Goal: Information Seeking & Learning: Learn about a topic

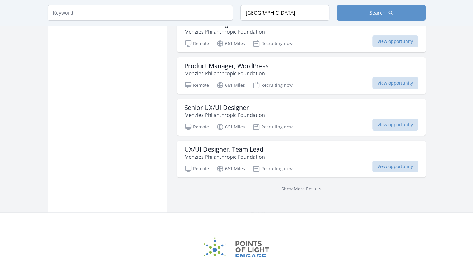
scroll to position [2477, 0]
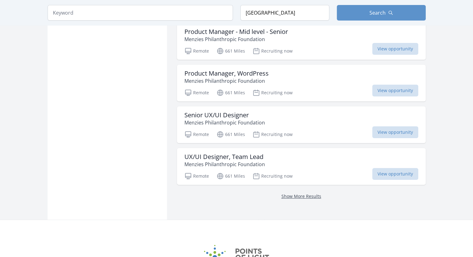
click at [308, 193] on link "Show More Results" at bounding box center [301, 196] width 40 height 6
click at [315, 193] on link "Show More Results" at bounding box center [301, 196] width 40 height 6
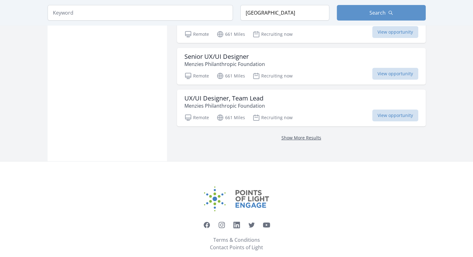
scroll to position [2539, 0]
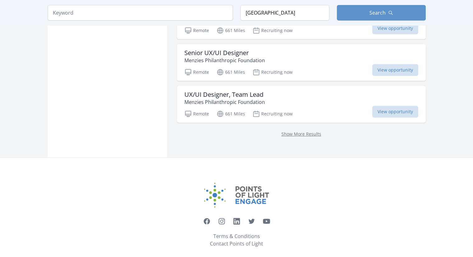
drag, startPoint x: 297, startPoint y: 128, endPoint x: 305, endPoint y: 130, distance: 8.4
click at [297, 131] on link "Show More Results" at bounding box center [301, 134] width 40 height 6
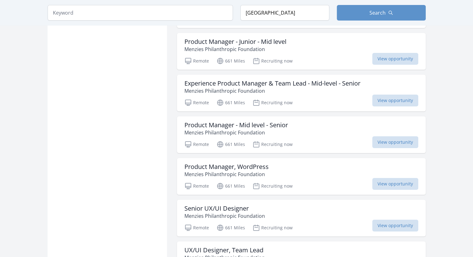
scroll to position [2477, 0]
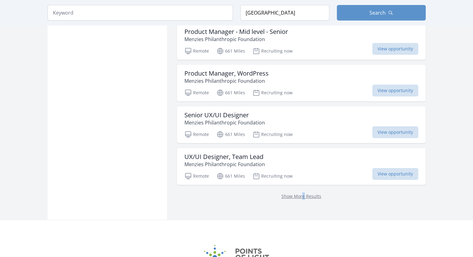
click at [303, 192] on div "Show More Results" at bounding box center [301, 196] width 249 height 22
click at [303, 193] on link "Show More Results" at bounding box center [301, 196] width 40 height 6
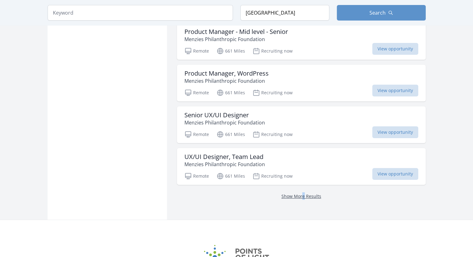
click at [303, 193] on link "Show More Results" at bounding box center [301, 196] width 40 height 6
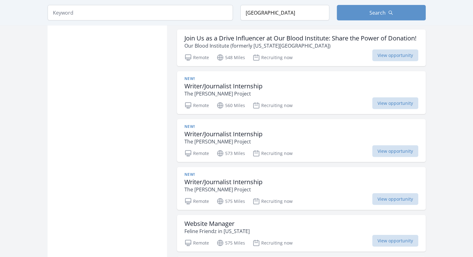
scroll to position [1638, 0]
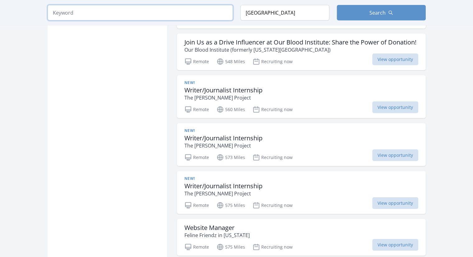
click at [108, 15] on input "search" at bounding box center [140, 13] width 185 height 16
type input "backend"
click button "submit" at bounding box center [0, 0] width 0 height 0
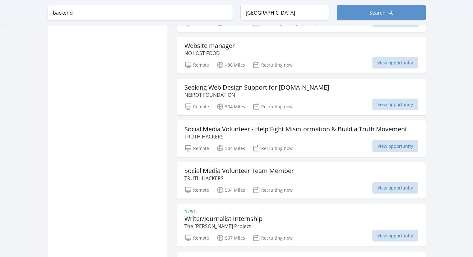
scroll to position [1203, 0]
